Goal: Task Accomplishment & Management: Use online tool/utility

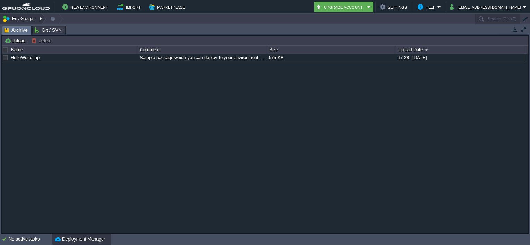
click at [24, 18] on button "Env Groups" at bounding box center [19, 19] width 34 height 10
click at [68, 80] on div "HelloWorld.zip Sample package which you can deploy to your environment. Feel fr…" at bounding box center [265, 144] width 526 height 180
click at [33, 19] on button "Env Groups" at bounding box center [19, 19] width 34 height 10
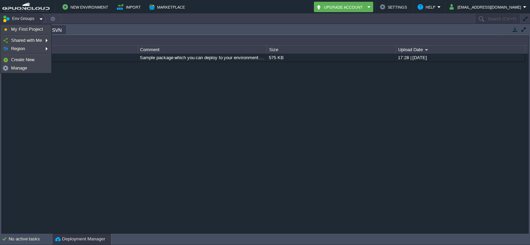
click at [84, 75] on div "HelloWorld.zip Sample package which you can deploy to your environment. Feel fr…" at bounding box center [265, 144] width 526 height 180
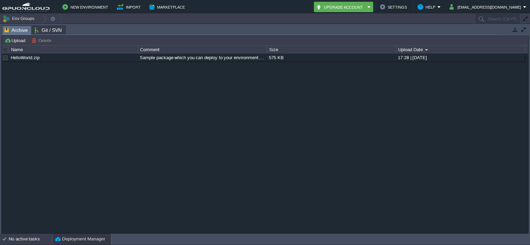
click at [33, 238] on div "No active tasks" at bounding box center [30, 239] width 43 height 11
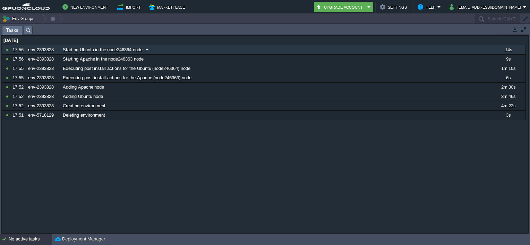
click at [140, 52] on span "Starting Ubuntu in the node246364 node" at bounding box center [103, 50] width 80 height 6
click at [141, 51] on span "Starting Ubuntu in the node246364 node" at bounding box center [103, 50] width 80 height 6
click at [160, 11] on td "Marketplace" at bounding box center [168, 7] width 42 height 10
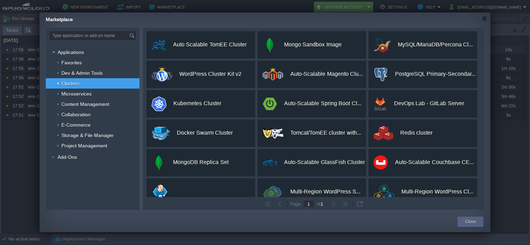
click at [487, 21] on div "Marketplace" at bounding box center [268, 18] width 444 height 12
click at [485, 19] on div at bounding box center [483, 18] width 5 height 5
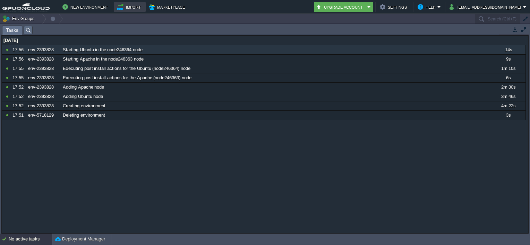
click at [129, 6] on button "Import" at bounding box center [130, 7] width 26 height 8
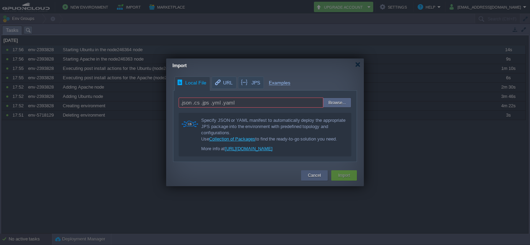
click at [313, 179] on div "Cancel" at bounding box center [314, 176] width 16 height 10
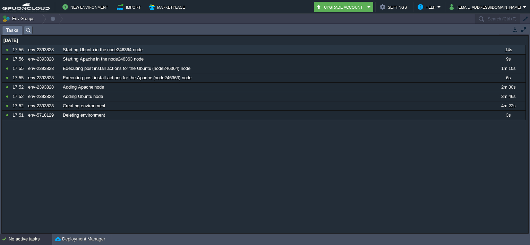
click at [10, 28] on span "Tasks" at bounding box center [12, 30] width 12 height 9
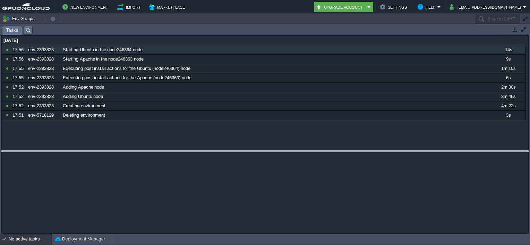
drag, startPoint x: 316, startPoint y: 34, endPoint x: 330, endPoint y: 159, distance: 126.3
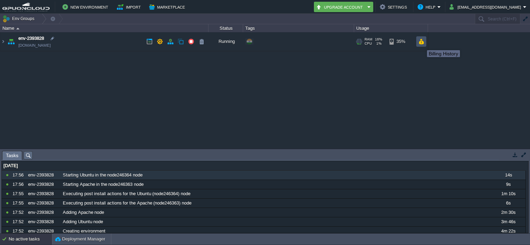
click at [422, 44] on button "button" at bounding box center [421, 41] width 6 height 6
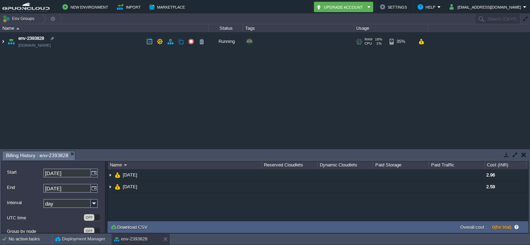
click at [3, 40] on img at bounding box center [3, 41] width 6 height 19
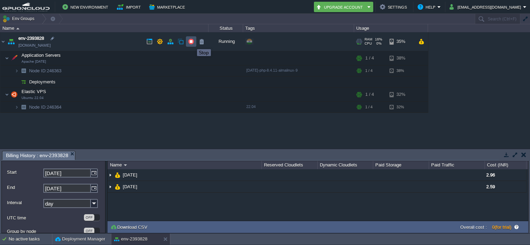
click at [192, 43] on button "button" at bounding box center [191, 41] width 6 height 6
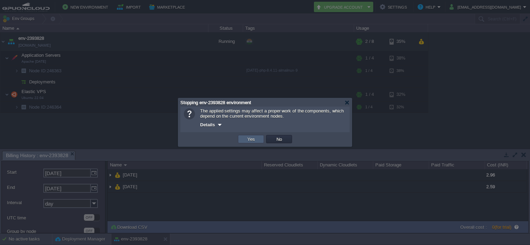
click at [255, 142] on button "Yes" at bounding box center [251, 139] width 12 height 6
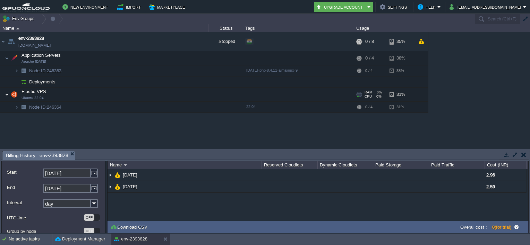
click at [6, 93] on img at bounding box center [7, 95] width 4 height 14
click at [190, 42] on button "button" at bounding box center [191, 41] width 6 height 6
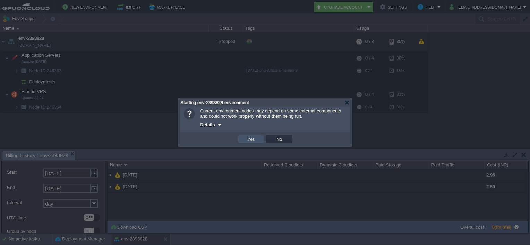
click at [252, 139] on button "Yes" at bounding box center [251, 139] width 12 height 6
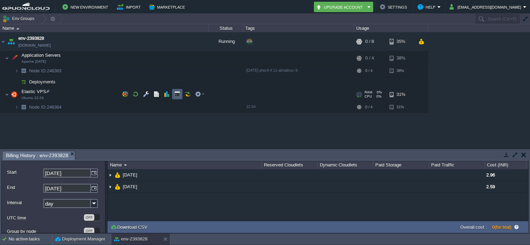
click at [177, 93] on button "button" at bounding box center [177, 94] width 6 height 6
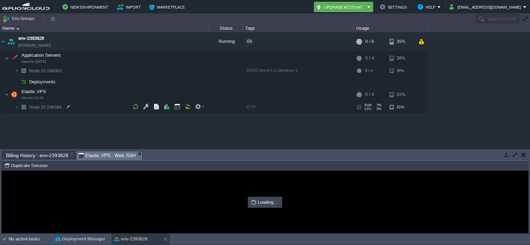
type input "#000000"
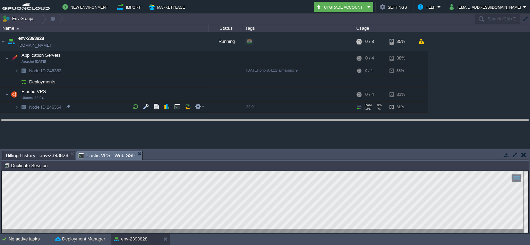
drag, startPoint x: 303, startPoint y: 153, endPoint x: 301, endPoint y: 121, distance: 31.9
click at [301, 121] on body "New Environment Import Marketplace Bonus ₹0.00 Upgrade Account Settings Help [E…" at bounding box center [265, 122] width 530 height 245
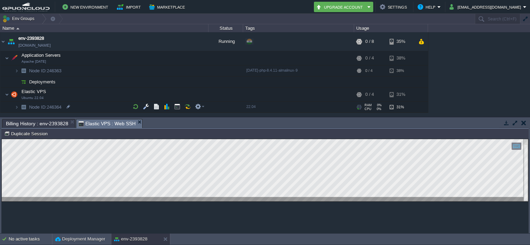
click at [142, 200] on div at bounding box center [265, 170] width 526 height 62
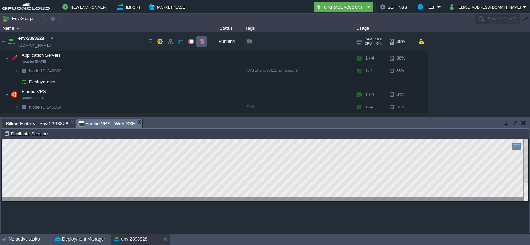
click at [199, 42] on button "button" at bounding box center [201, 41] width 6 height 6
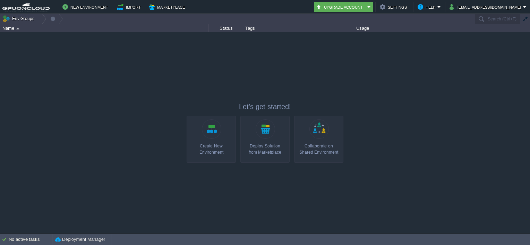
click at [215, 151] on div "Create New Environment" at bounding box center [211, 149] width 45 height 12
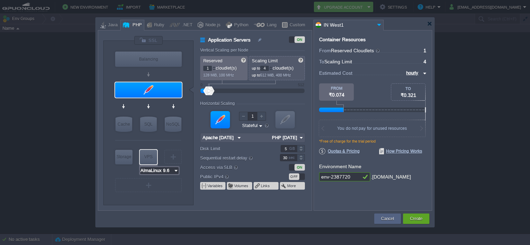
click at [174, 171] on img at bounding box center [175, 170] width 5 height 7
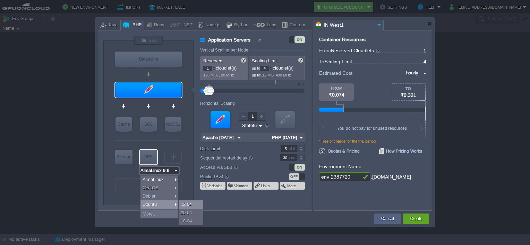
click at [184, 205] on div "22.04" at bounding box center [191, 205] width 24 height 8
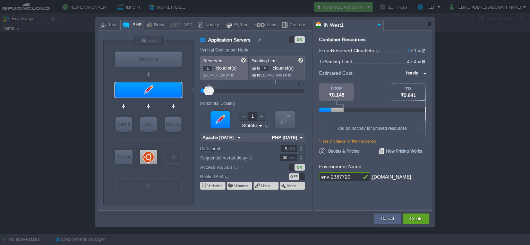
type input "Redis 7.2.4"
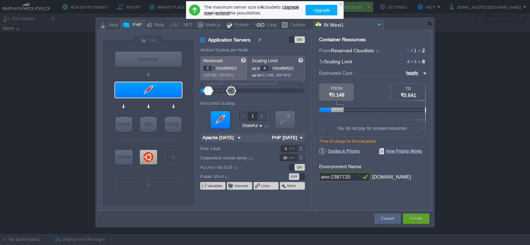
drag, startPoint x: 211, startPoint y: 90, endPoint x: 231, endPoint y: 91, distance: 20.5
click at [231, 91] on div at bounding box center [231, 91] width 10 height 9
click at [252, 123] on input "Stateless Stateful" at bounding box center [249, 126] width 17 height 7
click at [270, 103] on div "Horizontal Scaling" at bounding box center [252, 104] width 105 height 6
click at [416, 71] on input "hourly" at bounding box center [412, 73] width 17 height 8
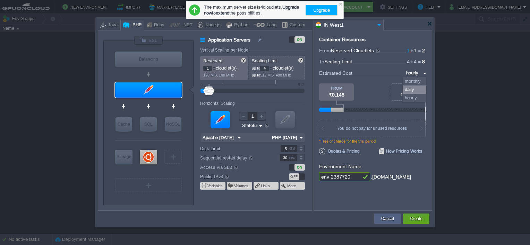
click at [416, 88] on div "daily" at bounding box center [414, 90] width 24 height 8
type input "daily"
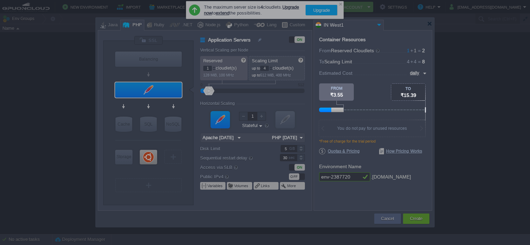
click at [420, 121] on body "New Environment Import Marketplace Bonus ₹0.00 Upgrade Account Settings Help [E…" at bounding box center [265, 122] width 530 height 245
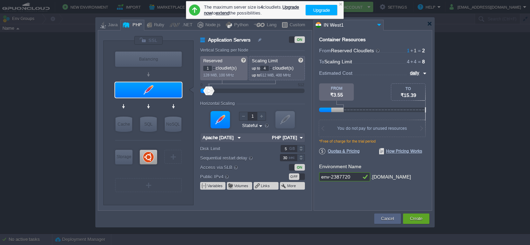
click at [427, 140] on div "Container Resources From Reserved Cloudlets 1 + 1 ... = 2 not added To Scaling …" at bounding box center [372, 120] width 119 height 181
type input "NGINX 1.28.0"
click at [424, 223] on div "Create" at bounding box center [416, 219] width 16 height 10
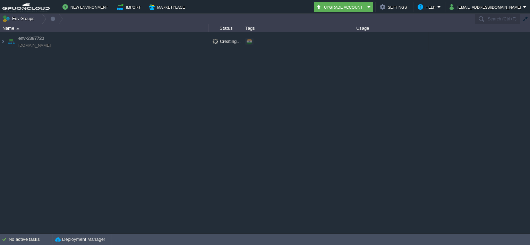
click at [96, 38] on td "env-2387720 [DOMAIN_NAME]" at bounding box center [104, 41] width 208 height 19
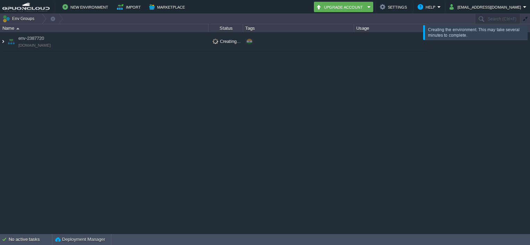
click at [4, 39] on img at bounding box center [3, 41] width 6 height 19
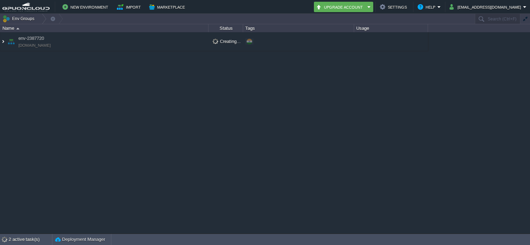
click at [4, 45] on img at bounding box center [3, 41] width 6 height 19
click at [3, 41] on img at bounding box center [3, 41] width 6 height 19
click at [40, 240] on div "3 active task(s)" at bounding box center [30, 239] width 43 height 11
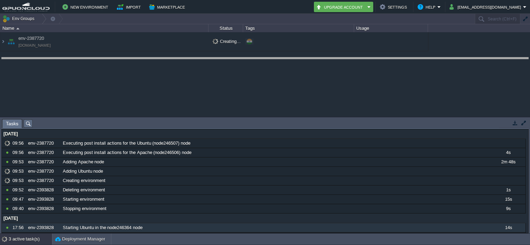
drag, startPoint x: 272, startPoint y: 120, endPoint x: 261, endPoint y: 59, distance: 62.4
click at [262, 59] on body "New Environment Import Marketplace Bonus ₹0.00 Upgrade Account Settings Help [E…" at bounding box center [265, 122] width 530 height 245
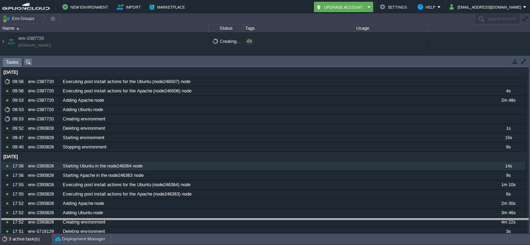
drag, startPoint x: 269, startPoint y: 58, endPoint x: 262, endPoint y: 230, distance: 172.8
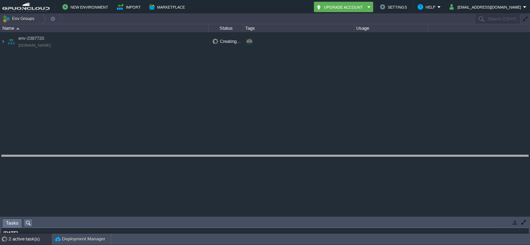
drag, startPoint x: 262, startPoint y: 220, endPoint x: 279, endPoint y: 165, distance: 57.8
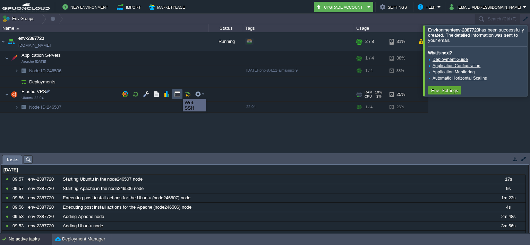
click at [177, 93] on button "button" at bounding box center [177, 94] width 6 height 6
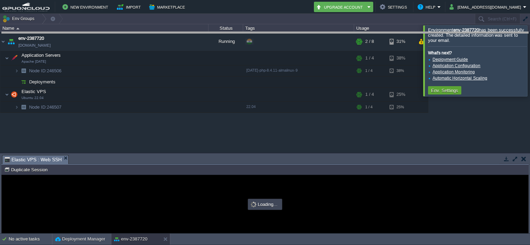
type input "#000000"
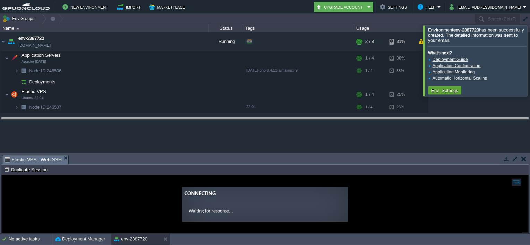
drag, startPoint x: 197, startPoint y: 156, endPoint x: 230, endPoint y: 119, distance: 50.1
click at [230, 119] on body "New Environment Import Marketplace Bonus ₹0.00 Upgrade Account Settings Help [E…" at bounding box center [265, 122] width 530 height 245
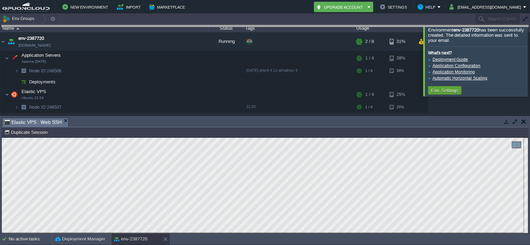
drag, startPoint x: 272, startPoint y: 126, endPoint x: 269, endPoint y: 31, distance: 95.7
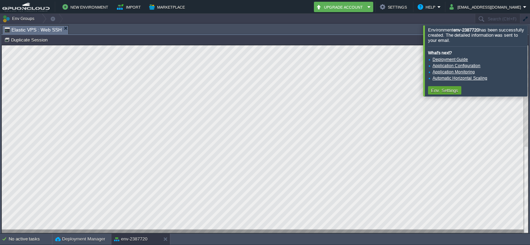
scroll to position [1, 184]
type textarea "root@node246507-env-2387720:/var/www/html# root@node246507-env-2387720:/var/www…"
click at [529, 57] on div at bounding box center [538, 60] width 0 height 71
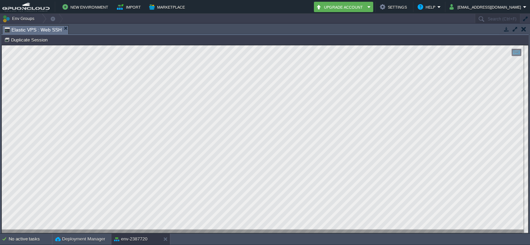
click at [528, 45] on html "Copy: Ctrl + Shift + C Paste: Ctrl + V Settings: Ctrl + Shift + Alt 0" at bounding box center [265, 45] width 526 height 0
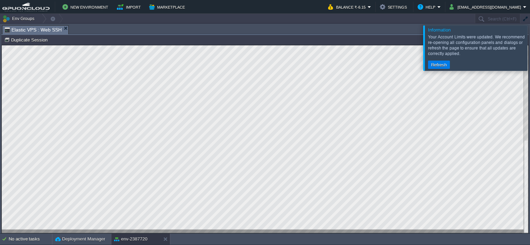
click at [128, 230] on div at bounding box center [265, 139] width 526 height 188
click at [147, 231] on div at bounding box center [265, 139] width 526 height 188
type textarea "root@node246507-env-2387720:/var/www/html# sudo ufw status sudo: ufw: command n…"
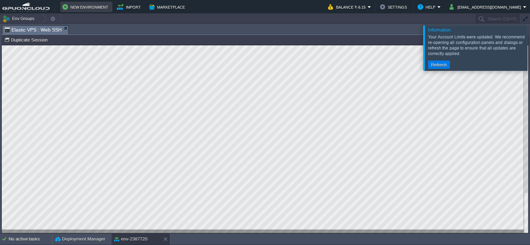
scroll to position [2, 0]
type textarea "root@node246507-env-2387720:/var/www/html# sudo ufw status sudo: ufw: command n…"
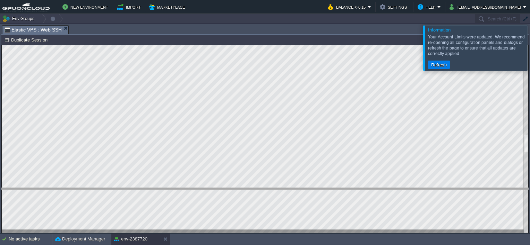
drag, startPoint x: 123, startPoint y: 27, endPoint x: 145, endPoint y: 193, distance: 166.8
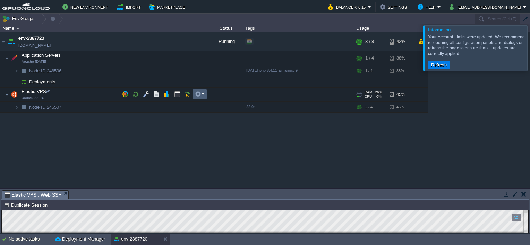
click at [196, 96] on button "button" at bounding box center [198, 94] width 6 height 6
click at [158, 94] on button "button" at bounding box center [156, 94] width 6 height 6
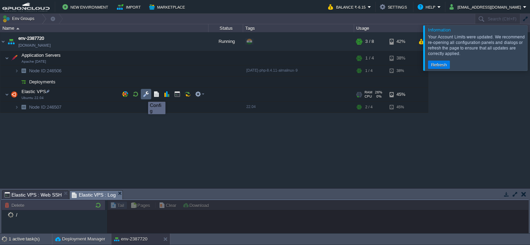
click at [147, 96] on button "button" at bounding box center [146, 94] width 6 height 6
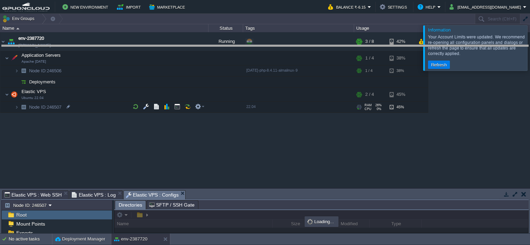
drag, startPoint x: 212, startPoint y: 193, endPoint x: 204, endPoint y: 47, distance: 145.8
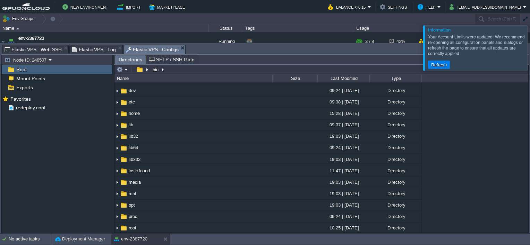
scroll to position [0, 0]
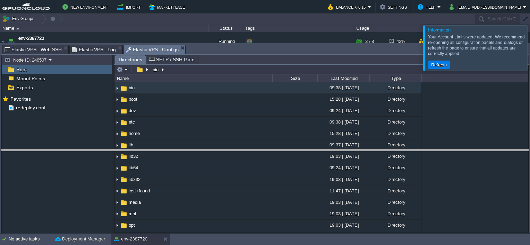
drag, startPoint x: 257, startPoint y: 49, endPoint x: 275, endPoint y: 153, distance: 106.1
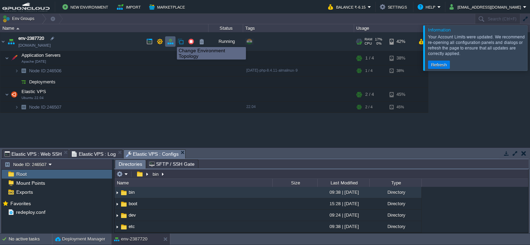
click at [172, 41] on button "button" at bounding box center [170, 41] width 6 height 6
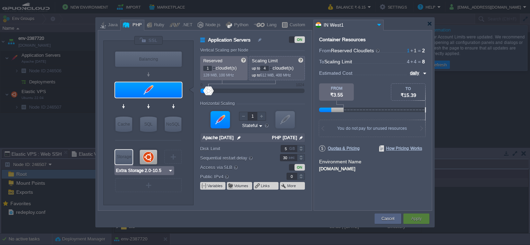
type input "Ubuntu 22.04"
type input "1"
click at [300, 175] on div at bounding box center [301, 174] width 8 height 3
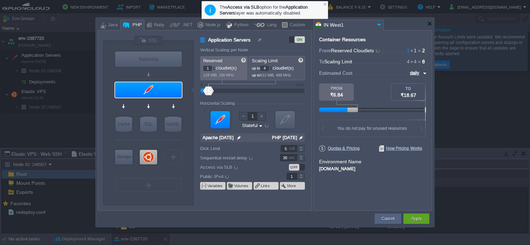
type input "Ubuntu 22.04"
click at [150, 153] on div at bounding box center [148, 157] width 17 height 15
type input "Elastic VPS"
type input "Ubuntu 22.04"
type input "null"
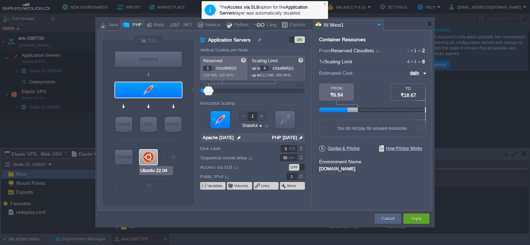
type input "22.04"
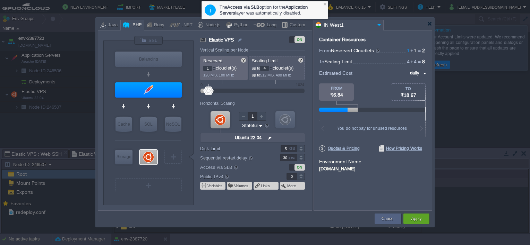
type input "1"
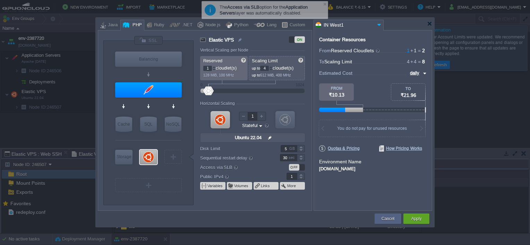
click at [301, 176] on div at bounding box center [301, 174] width 8 height 3
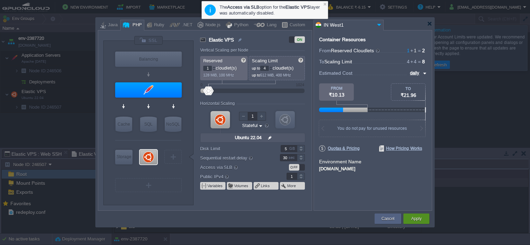
click at [420, 217] on button "Apply" at bounding box center [416, 219] width 10 height 7
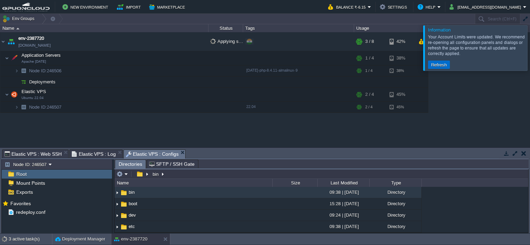
click at [442, 65] on button "Refresh" at bounding box center [439, 65] width 20 height 6
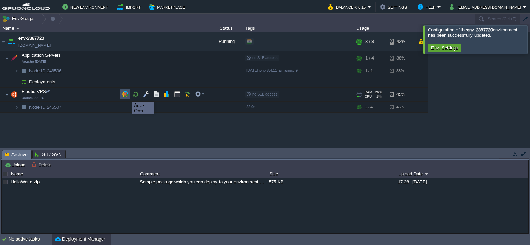
click at [128, 96] on button "button" at bounding box center [125, 94] width 6 height 6
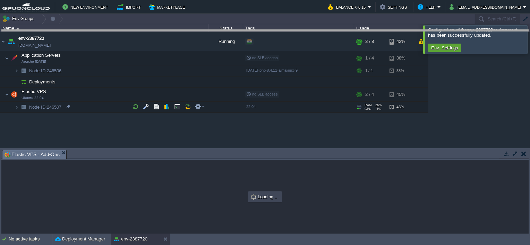
drag, startPoint x: 226, startPoint y: 154, endPoint x: 229, endPoint y: 34, distance: 120.3
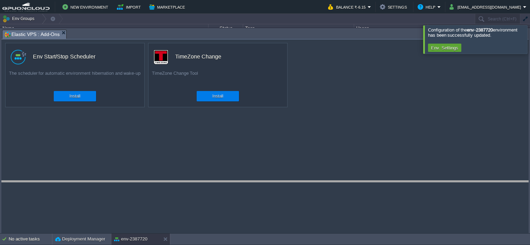
drag, startPoint x: 229, startPoint y: 34, endPoint x: 252, endPoint y: 186, distance: 153.5
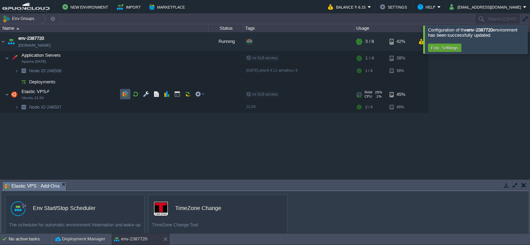
click at [126, 94] on button "button" at bounding box center [125, 94] width 6 height 6
click at [144, 93] on button "button" at bounding box center [146, 94] width 6 height 6
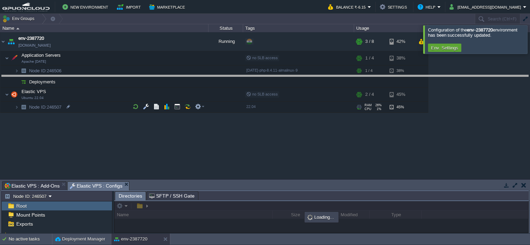
drag, startPoint x: 220, startPoint y: 188, endPoint x: 220, endPoint y: 82, distance: 106.4
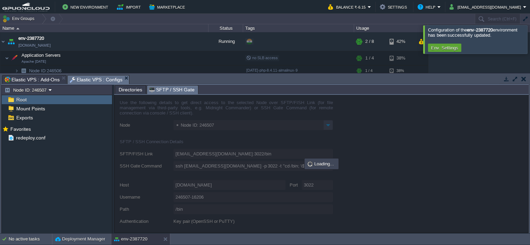
click at [181, 88] on span "SFTP / SSH Gate" at bounding box center [171, 90] width 45 height 9
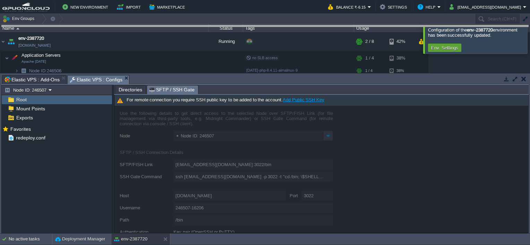
drag, startPoint x: 208, startPoint y: 78, endPoint x: 209, endPoint y: 3, distance: 75.6
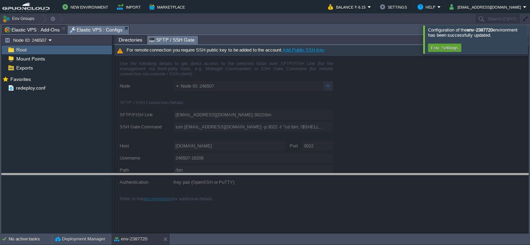
drag, startPoint x: 224, startPoint y: 29, endPoint x: 215, endPoint y: 172, distance: 142.4
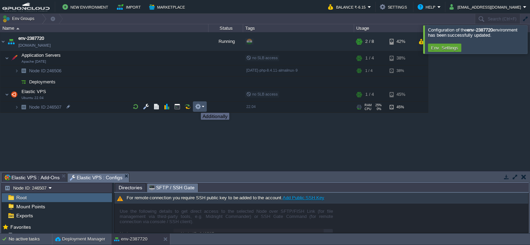
click at [197, 107] on button "button" at bounding box center [198, 107] width 6 height 6
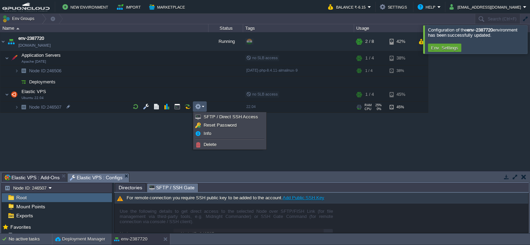
click at [158, 120] on div "env-2387720 env-2387720.in1.gpuoncloud.in Running + Add to Env Group RAM 16% CP…" at bounding box center [265, 101] width 530 height 139
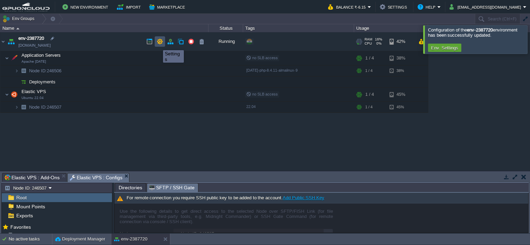
click at [158, 44] on button "button" at bounding box center [160, 41] width 6 height 6
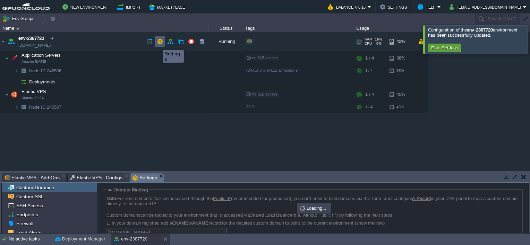
scroll to position [45, 0]
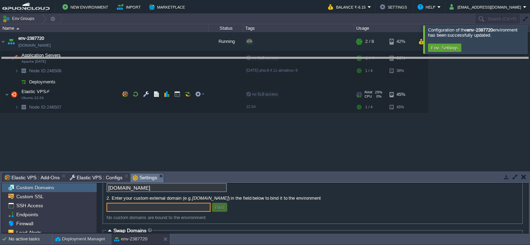
drag, startPoint x: 245, startPoint y: 181, endPoint x: 230, endPoint y: 65, distance: 117.1
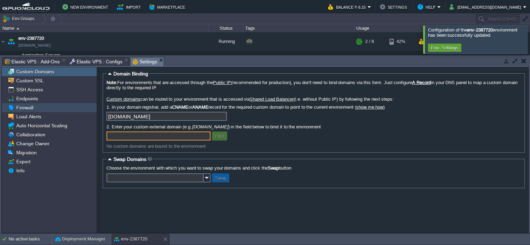
click at [26, 109] on span "Firewall" at bounding box center [24, 108] width 19 height 6
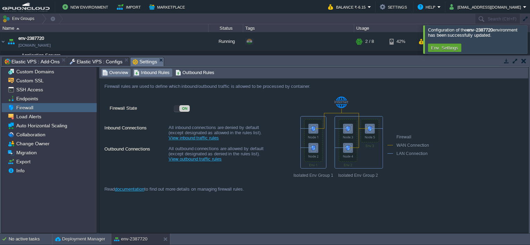
click at [153, 75] on span "Inbound Rules" at bounding box center [152, 73] width 36 height 8
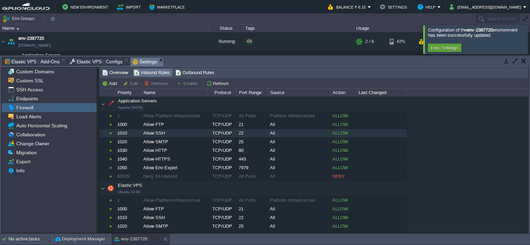
scroll to position [5, 0]
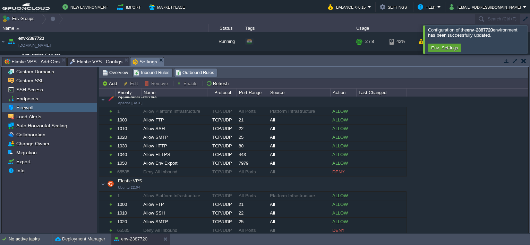
click at [207, 69] on span "Outbound Rules" at bounding box center [194, 73] width 39 height 8
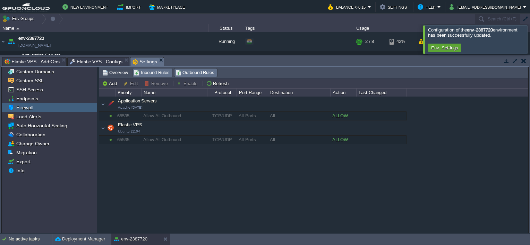
click at [162, 73] on span "Inbound Rules" at bounding box center [152, 73] width 36 height 8
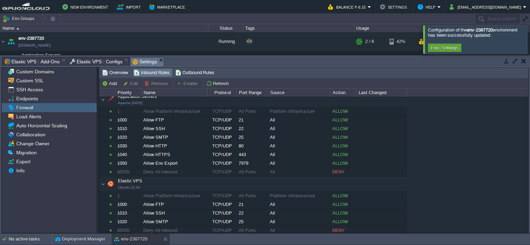
scroll to position [0, 0]
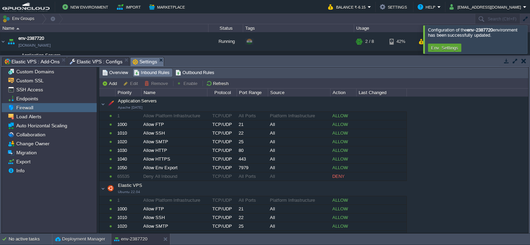
click at [104, 183] on div "Elastic VPS Ubuntu 22.04" at bounding box center [252, 189] width 307 height 15
click at [105, 186] on div "Elastic VPS Ubuntu 22.04" at bounding box center [252, 189] width 307 height 15
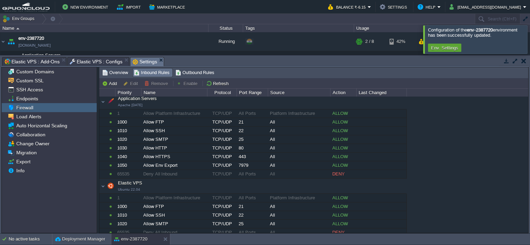
scroll to position [5, 0]
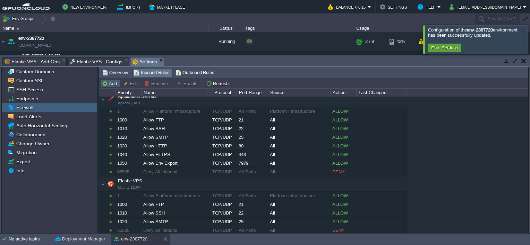
click at [102, 83] on button "Add" at bounding box center [110, 83] width 17 height 6
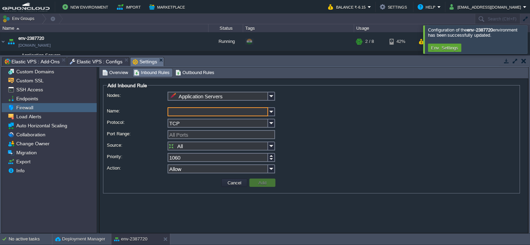
click at [198, 111] on input "Name:" at bounding box center [217, 111] width 101 height 9
click at [202, 134] on input "Port Range:" at bounding box center [220, 134] width 107 height 9
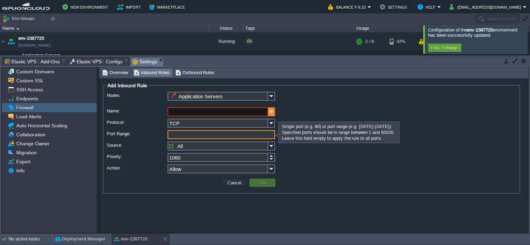
type input "All Ports"
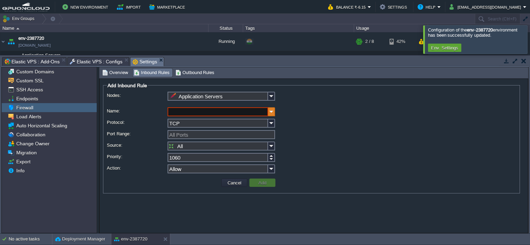
click at [269, 114] on img at bounding box center [271, 111] width 7 height 9
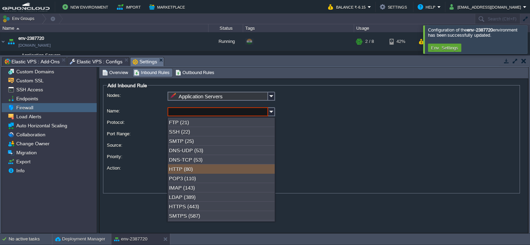
click at [220, 171] on div "HTTP (80)" at bounding box center [221, 169] width 107 height 9
type input "HTTP"
type input "80"
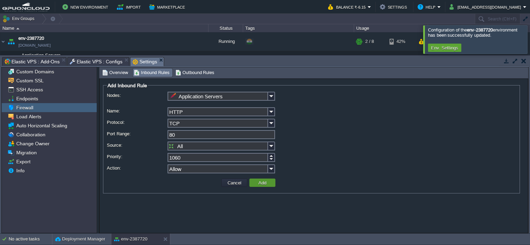
click at [274, 184] on td "Add" at bounding box center [262, 183] width 26 height 8
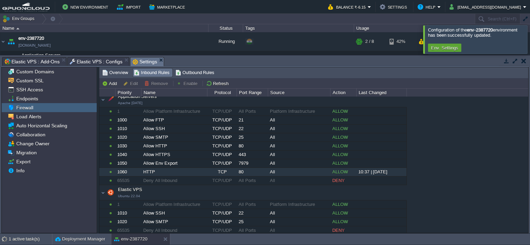
scroll to position [0, 0]
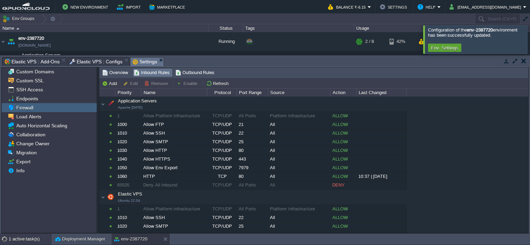
click at [38, 240] on div "1 active task(s)" at bounding box center [30, 239] width 43 height 11
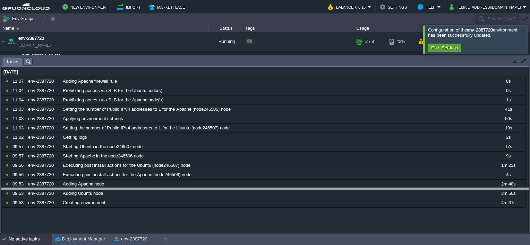
drag, startPoint x: 373, startPoint y: 58, endPoint x: 358, endPoint y: 189, distance: 132.1
click at [358, 189] on body "New Environment Import Marketplace Bonus ₹0.00 Upgrade Account Balance ₹-6.15 S…" at bounding box center [265, 122] width 530 height 245
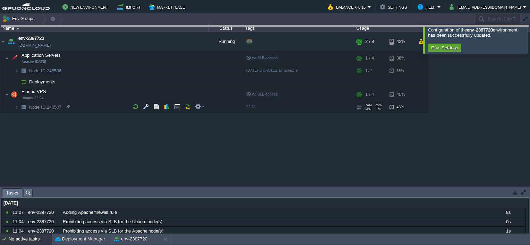
drag, startPoint x: 168, startPoint y: 190, endPoint x: 205, endPoint y: 8, distance: 186.1
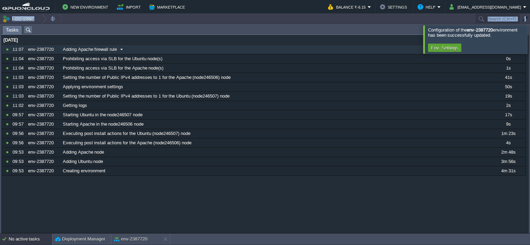
drag, startPoint x: 123, startPoint y: 18, endPoint x: 133, endPoint y: 51, distance: 34.8
click at [133, 51] on div "Env Groups Search (Ctrl+F) Let's get started! Create New Environment Deploy Sol…" at bounding box center [265, 124] width 530 height 220
drag, startPoint x: 133, startPoint y: 51, endPoint x: 190, endPoint y: 18, distance: 66.0
click at [190, 18] on td "Env Groups" at bounding box center [237, 19] width 474 height 10
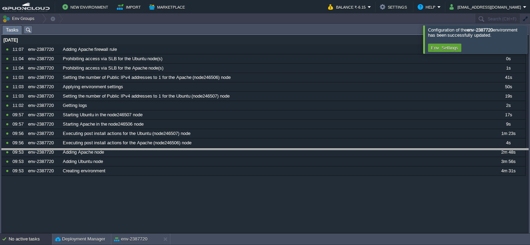
drag, startPoint x: 200, startPoint y: 26, endPoint x: 211, endPoint y: 152, distance: 125.9
click at [211, 152] on body "New Environment Import Marketplace Bonus ₹0.00 Upgrade Account Balance ₹-6.15 S…" at bounding box center [265, 122] width 530 height 245
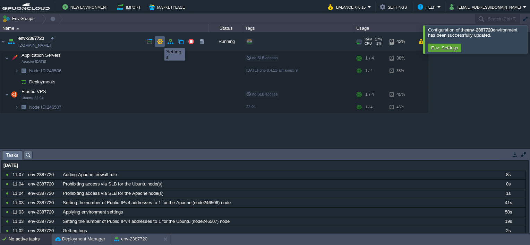
click at [159, 42] on button "button" at bounding box center [160, 41] width 6 height 6
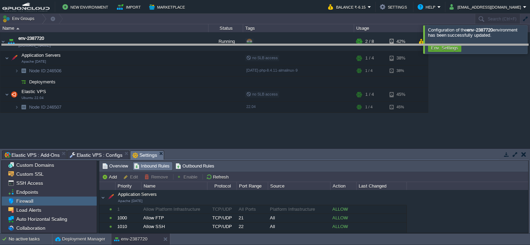
drag, startPoint x: 235, startPoint y: 155, endPoint x: 230, endPoint y: 48, distance: 106.9
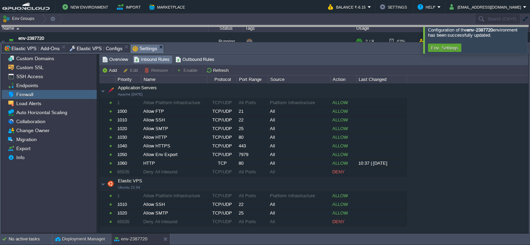
drag, startPoint x: 233, startPoint y: 50, endPoint x: 232, endPoint y: 14, distance: 35.7
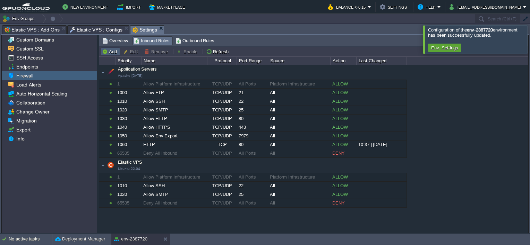
click at [103, 49] on button "Add" at bounding box center [110, 52] width 17 height 6
type input "Application Servers"
type input "1070"
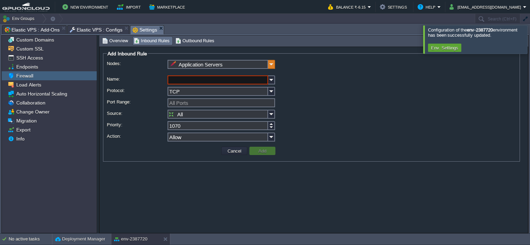
click at [273, 67] on img at bounding box center [271, 64] width 7 height 9
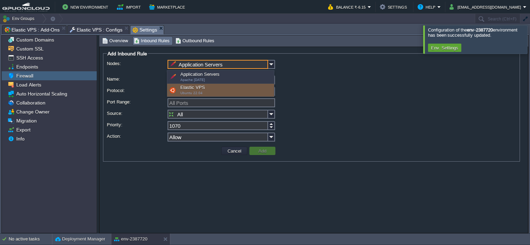
click at [209, 94] on div "Elastic VPS Ubuntu 22.04" at bounding box center [220, 90] width 107 height 13
type input "Elastic VPS"
type input "1030"
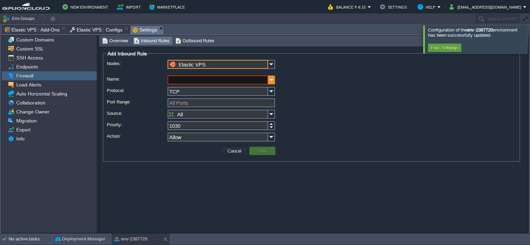
click at [271, 82] on img at bounding box center [271, 80] width 7 height 9
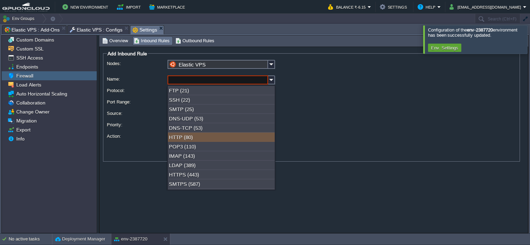
click at [201, 136] on div "HTTP (80)" at bounding box center [221, 137] width 107 height 9
type input "HTTP"
type input "80"
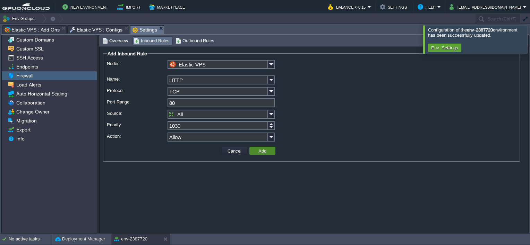
click at [264, 152] on button "Add" at bounding box center [262, 151] width 12 height 6
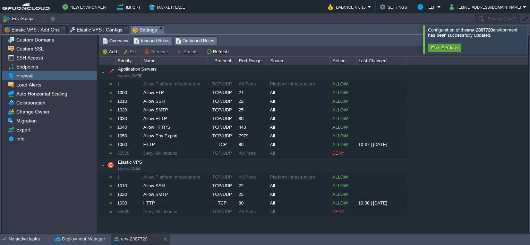
click at [197, 41] on span "Outbound Rules" at bounding box center [194, 41] width 39 height 8
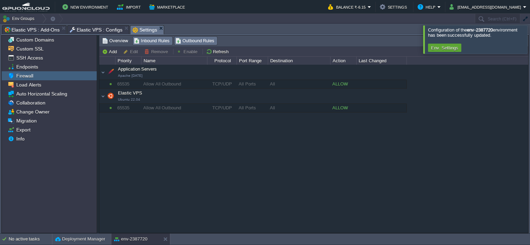
click at [167, 40] on span "Inbound Rules" at bounding box center [152, 41] width 36 height 8
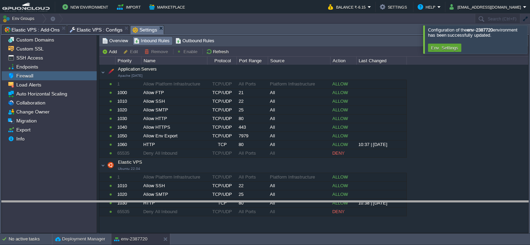
drag, startPoint x: 225, startPoint y: 31, endPoint x: 223, endPoint y: 210, distance: 179.6
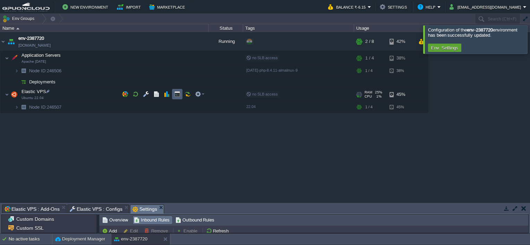
click at [174, 94] on button "button" at bounding box center [177, 94] width 6 height 6
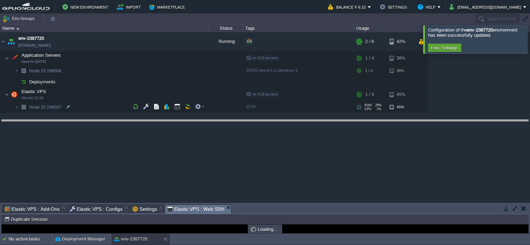
drag, startPoint x: 245, startPoint y: 209, endPoint x: 236, endPoint y: 114, distance: 95.1
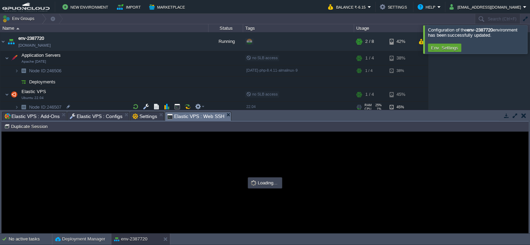
type input "#000000"
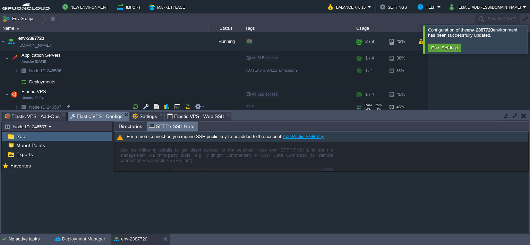
click at [103, 117] on span "Elastic VPS : Configs" at bounding box center [96, 116] width 53 height 9
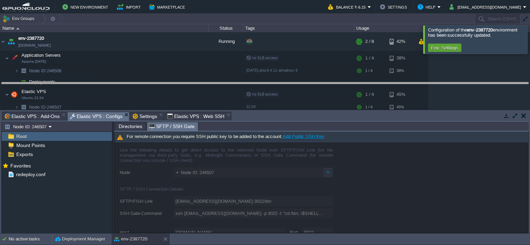
drag, startPoint x: 263, startPoint y: 120, endPoint x: 268, endPoint y: 80, distance: 39.8
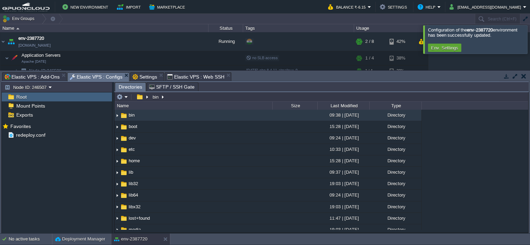
click at [122, 89] on span "Directories" at bounding box center [131, 87] width 24 height 9
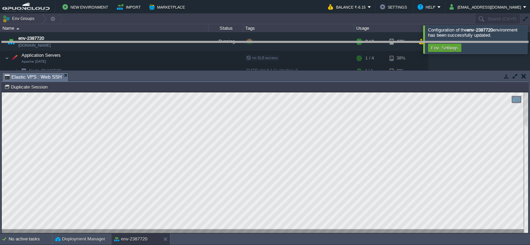
drag, startPoint x: 201, startPoint y: 75, endPoint x: 202, endPoint y: 41, distance: 33.7
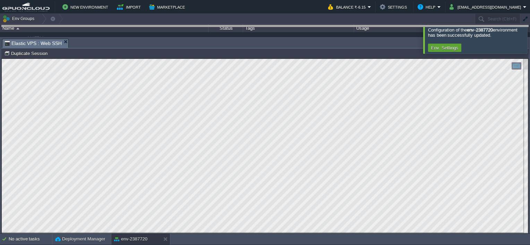
drag, startPoint x: 316, startPoint y: 43, endPoint x: 320, endPoint y: 26, distance: 16.7
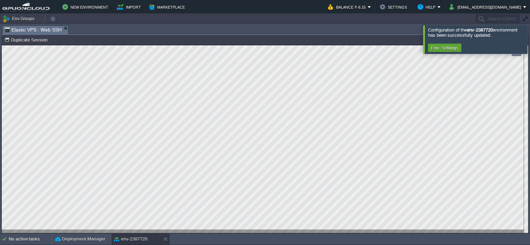
click at [111, 231] on div at bounding box center [265, 139] width 526 height 188
type textarea "This may mean that the package is missing, has been obsoleted, or is only avail…"
click at [165, 234] on div at bounding box center [164, 239] width 9 height 11
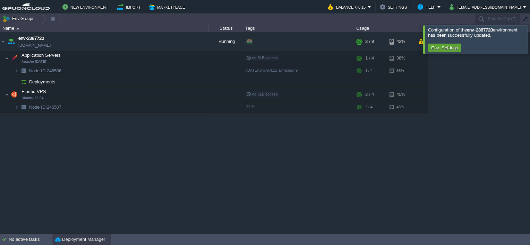
click at [83, 242] on button "Deployment Manager" at bounding box center [80, 239] width 50 height 7
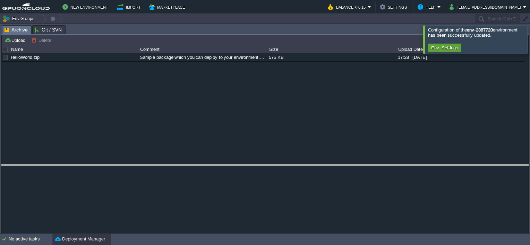
drag, startPoint x: 225, startPoint y: 28, endPoint x: 234, endPoint y: 167, distance: 139.3
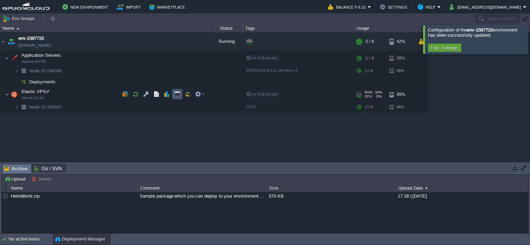
click at [177, 93] on button "button" at bounding box center [177, 94] width 6 height 6
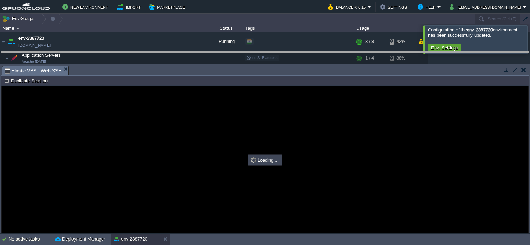
drag, startPoint x: 199, startPoint y: 71, endPoint x: 205, endPoint y: 55, distance: 16.2
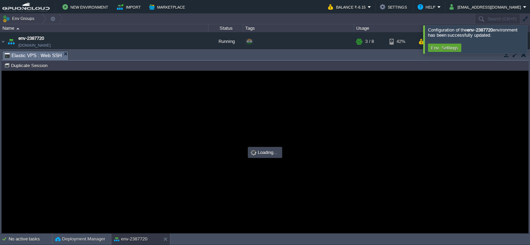
scroll to position [0, 0]
type input "#000000"
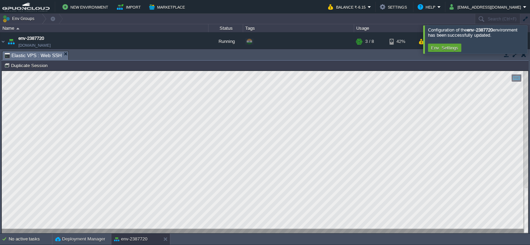
click at [101, 230] on div at bounding box center [265, 152] width 526 height 163
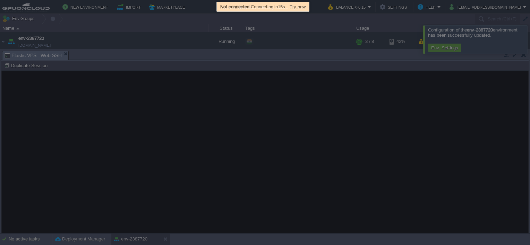
click at [340, 62] on div at bounding box center [265, 122] width 530 height 245
click at [301, 7] on span "Try now" at bounding box center [297, 6] width 16 height 5
click at [304, 6] on span "Try now" at bounding box center [297, 6] width 16 height 5
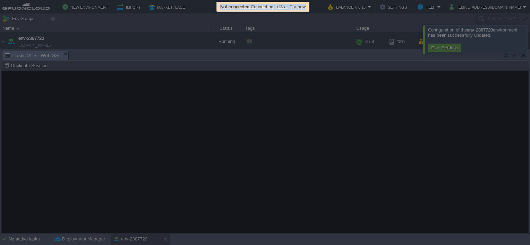
click at [304, 6] on span "Try now" at bounding box center [297, 6] width 16 height 5
drag, startPoint x: 304, startPoint y: 6, endPoint x: 286, endPoint y: 61, distance: 58.0
click at [286, 61] on div at bounding box center [265, 122] width 530 height 245
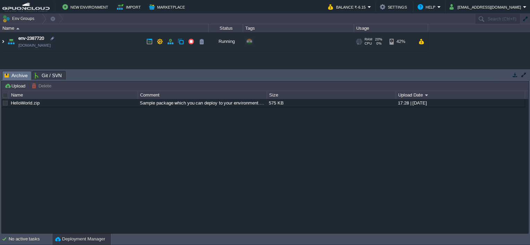
click at [4, 42] on img at bounding box center [3, 41] width 6 height 19
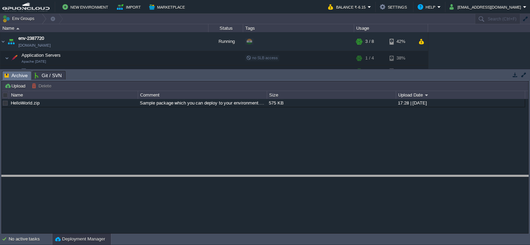
drag, startPoint x: 79, startPoint y: 75, endPoint x: 84, endPoint y: 179, distance: 104.5
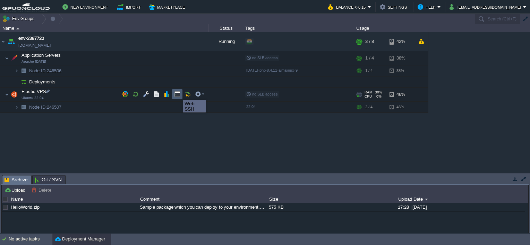
click at [176, 93] on button "button" at bounding box center [177, 94] width 6 height 6
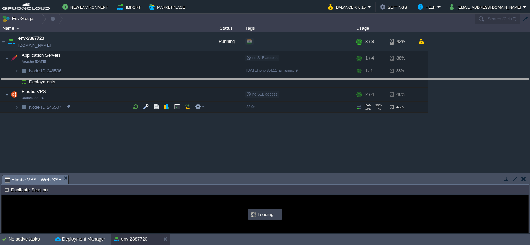
drag, startPoint x: 236, startPoint y: 178, endPoint x: 244, endPoint y: 81, distance: 97.7
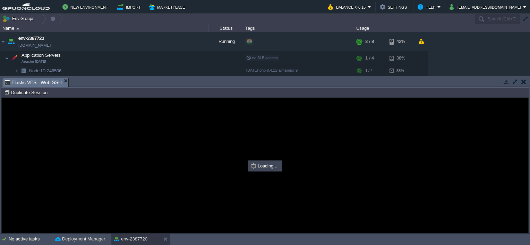
type input "#000000"
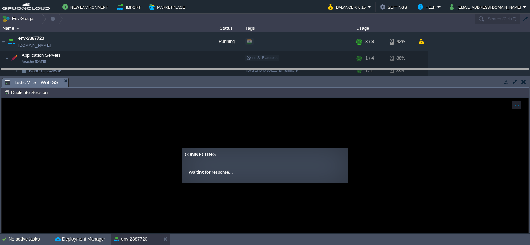
drag, startPoint x: 257, startPoint y: 85, endPoint x: 258, endPoint y: 75, distance: 9.8
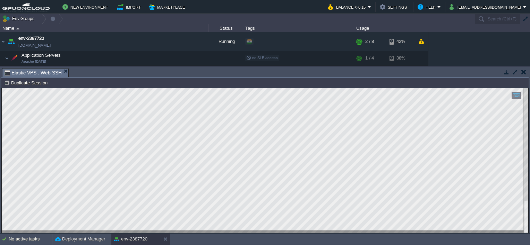
scroll to position [105, 116]
type textarea "Error in /etc/nanorc on line 243: Error expanding /usr/share/nano/*.nanorc: No …"
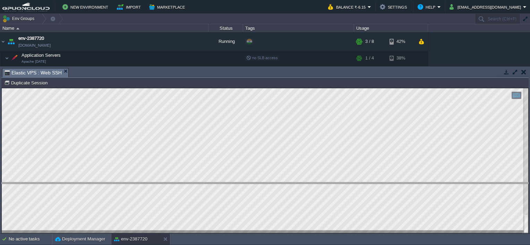
drag, startPoint x: 127, startPoint y: 74, endPoint x: 137, endPoint y: 189, distance: 114.9
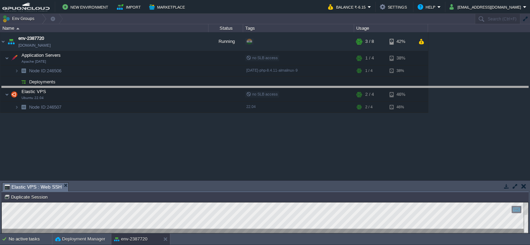
drag, startPoint x: 302, startPoint y: 191, endPoint x: 296, endPoint y: 95, distance: 96.6
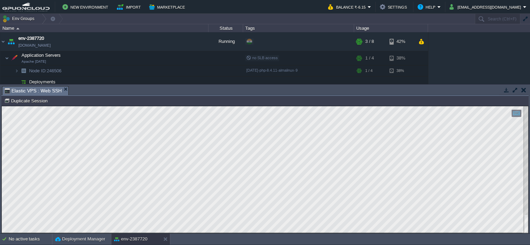
click at [517, 89] on button "button" at bounding box center [515, 90] width 6 height 6
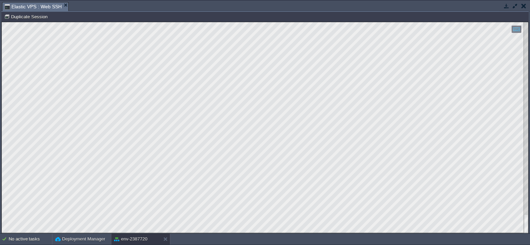
click at [2, 22] on html "Copy: Ctrl + Shift + C Paste: Ctrl + V Settings: Ctrl + Shift + Alt 0" at bounding box center [265, 22] width 526 height 0
